Goal: Task Accomplishment & Management: Manage account settings

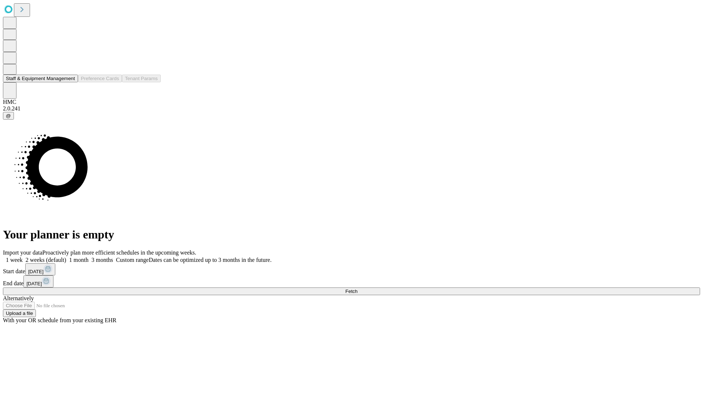
click at [70, 82] on button "Staff & Equipment Management" at bounding box center [40, 79] width 75 height 8
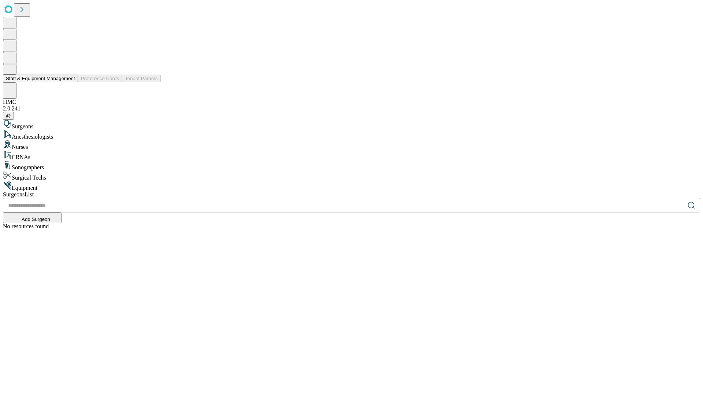
click at [70, 82] on button "Staff & Equipment Management" at bounding box center [40, 79] width 75 height 8
